Goal: Task Accomplishment & Management: Use online tool/utility

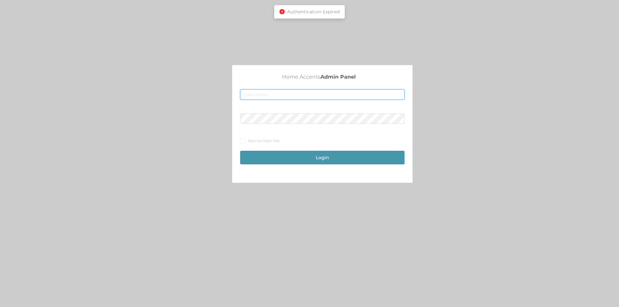
type input "[EMAIL_ADDRESS][DOMAIN_NAME]"
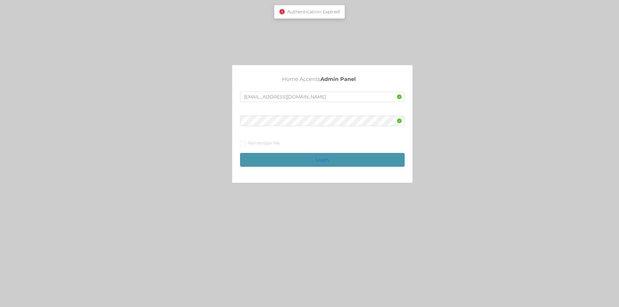
click at [333, 162] on button "Login" at bounding box center [322, 160] width 164 height 14
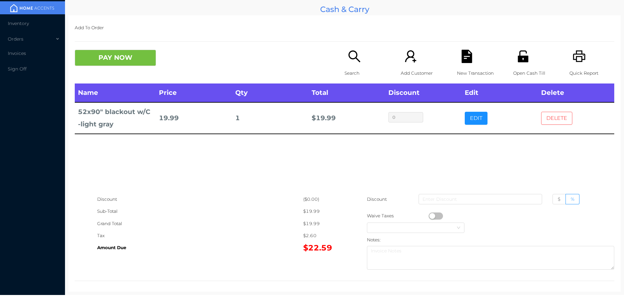
click at [554, 122] on button "DELETE" at bounding box center [556, 118] width 31 height 13
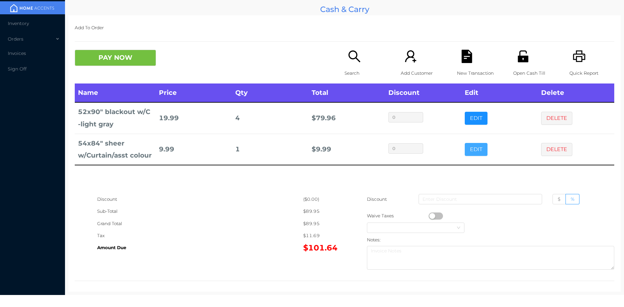
click at [474, 154] on button "EDIT" at bounding box center [476, 149] width 23 height 13
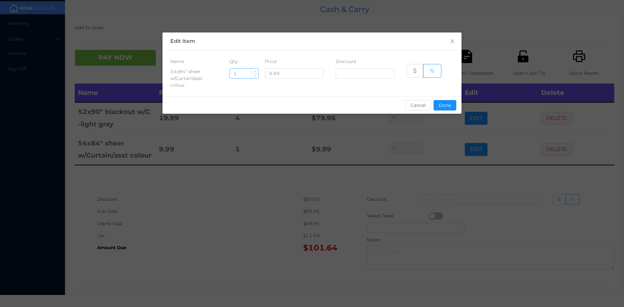
click at [243, 74] on input "1" at bounding box center [244, 74] width 29 height 10
type input "2"
click at [446, 100] on button "Done" at bounding box center [444, 105] width 23 height 10
type input "0%"
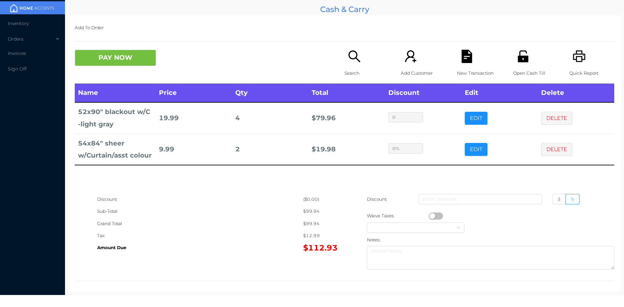
click at [246, 219] on div "Grand Total" at bounding box center [200, 224] width 206 height 12
click at [461, 62] on icon "icon: file-text" at bounding box center [466, 56] width 10 height 13
click at [357, 62] on icon "icon: search" at bounding box center [354, 56] width 12 height 12
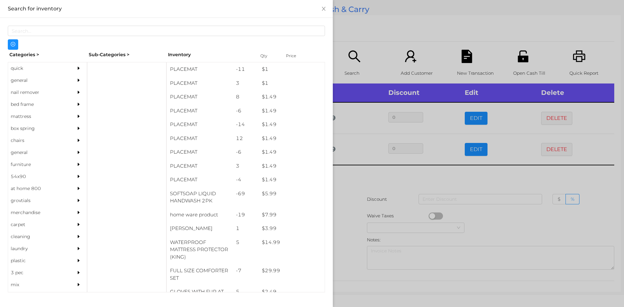
click at [21, 73] on div "quick" at bounding box center [37, 68] width 59 height 12
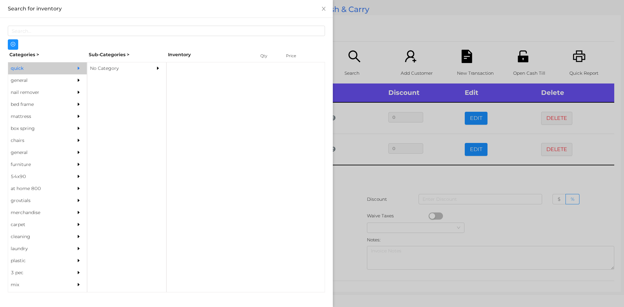
click at [96, 69] on div "No Category" at bounding box center [116, 68] width 59 height 12
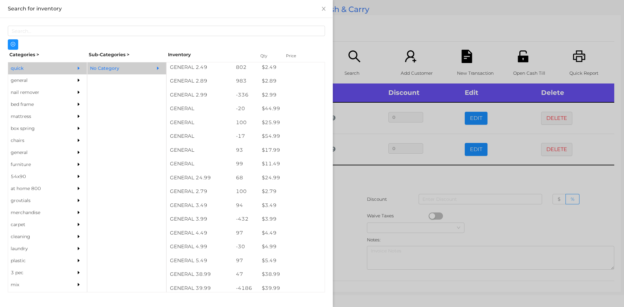
scroll to position [157, 0]
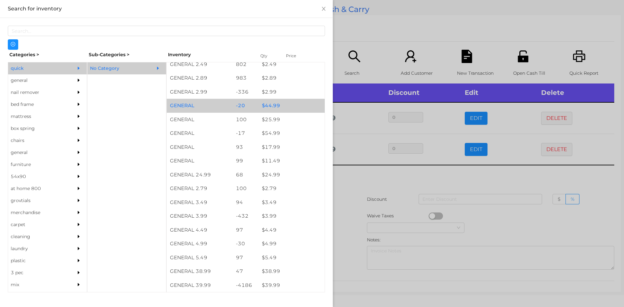
click at [263, 102] on div "$ 44.99" at bounding box center [292, 106] width 66 height 14
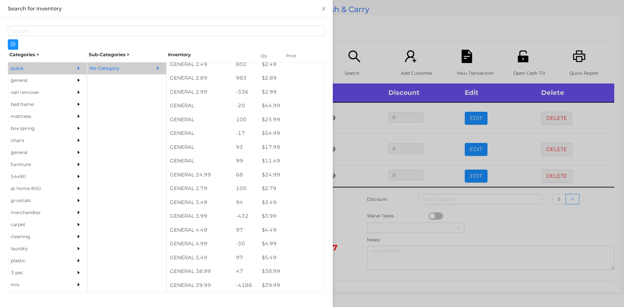
click at [353, 207] on div at bounding box center [312, 153] width 624 height 307
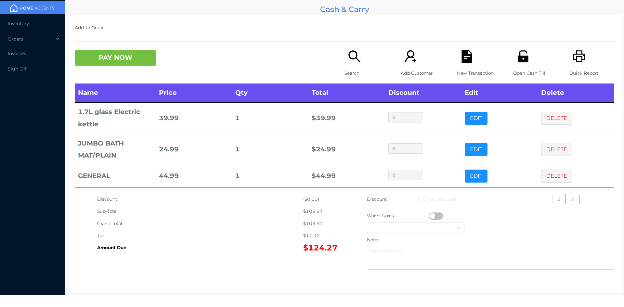
scroll to position [1, 0]
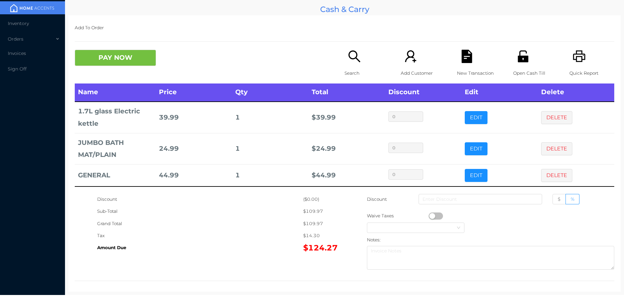
click at [463, 57] on icon "icon: file-text" at bounding box center [466, 56] width 10 height 13
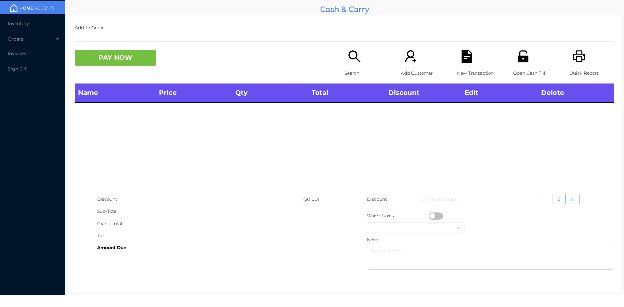
scroll to position [0, 0]
click at [524, 64] on div "Open Cash Till" at bounding box center [535, 67] width 45 height 34
click at [520, 54] on icon "icon: unlock" at bounding box center [522, 56] width 13 height 13
click at [518, 58] on icon "icon: unlock" at bounding box center [523, 56] width 10 height 12
click at [518, 54] on icon "icon: unlock" at bounding box center [523, 56] width 10 height 12
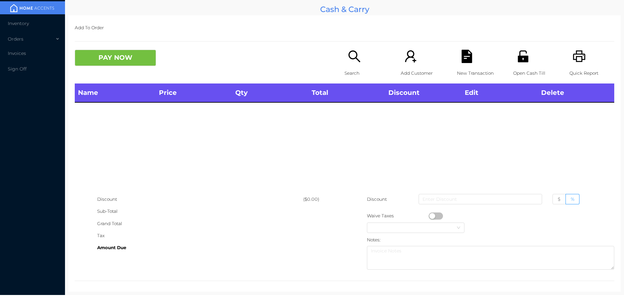
click at [517, 52] on icon "icon: unlock" at bounding box center [522, 56] width 13 height 13
click at [516, 50] on icon "icon: unlock" at bounding box center [522, 56] width 13 height 13
